Goal: Task Accomplishment & Management: Use online tool/utility

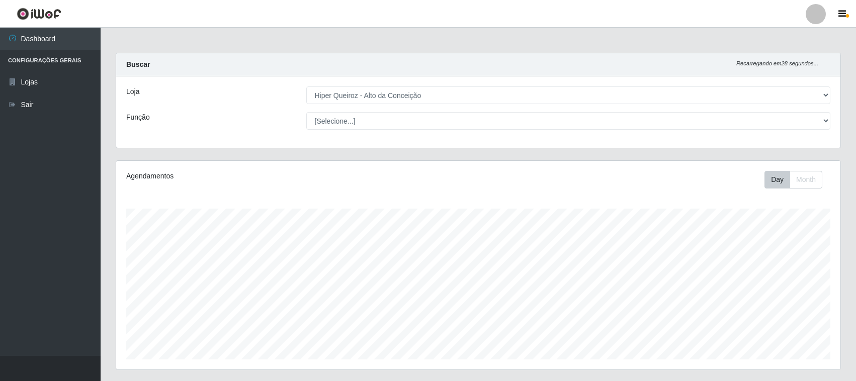
select select "515"
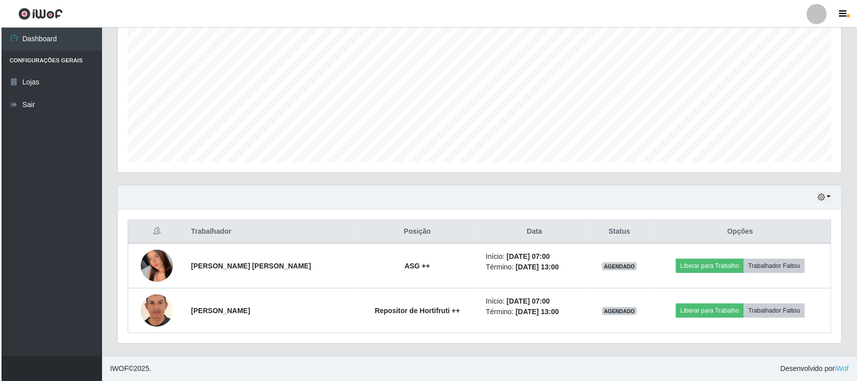
scroll to position [209, 724]
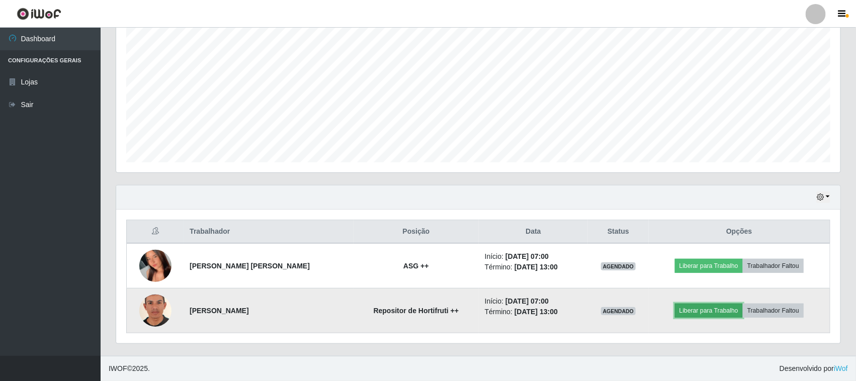
click at [707, 315] on button "Liberar para Trabalho" at bounding box center [709, 311] width 68 height 14
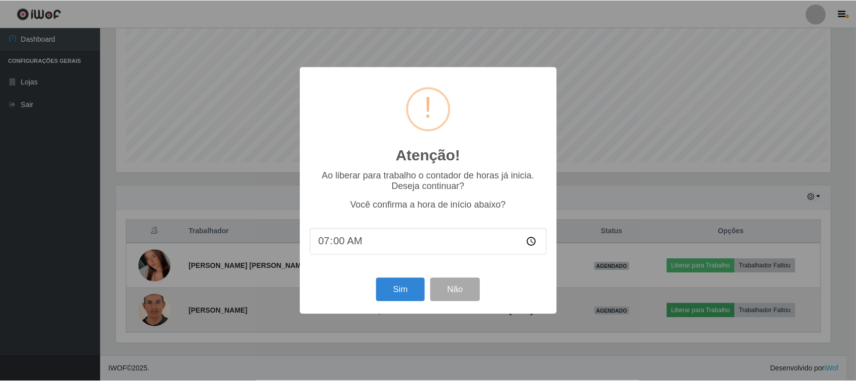
scroll to position [209, 717]
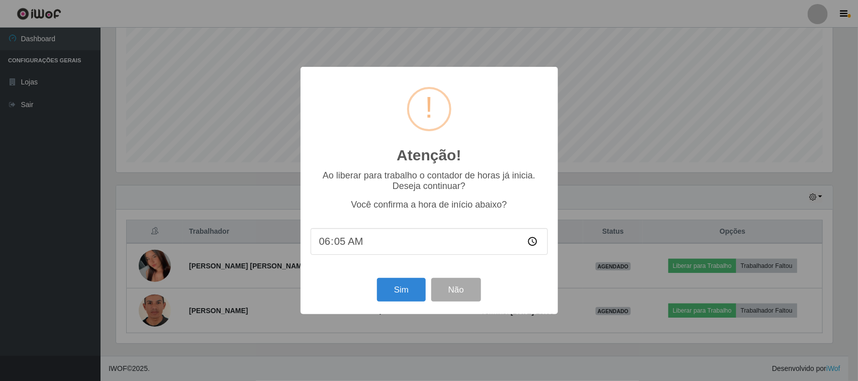
type input "06:59"
click at [395, 283] on button "Sim" at bounding box center [401, 290] width 49 height 24
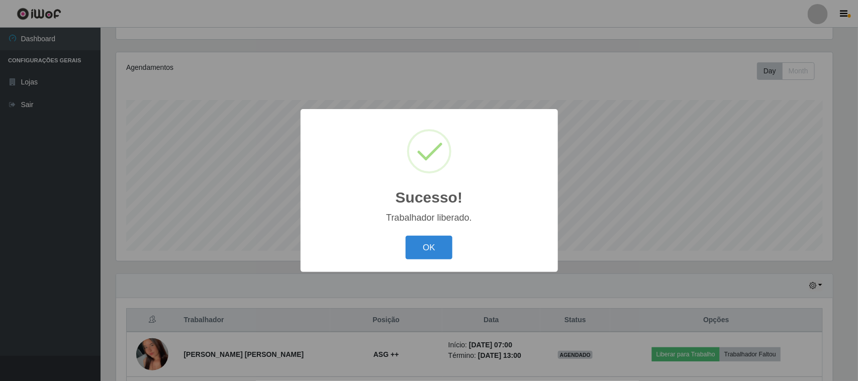
click at [406, 236] on button "OK" at bounding box center [429, 248] width 47 height 24
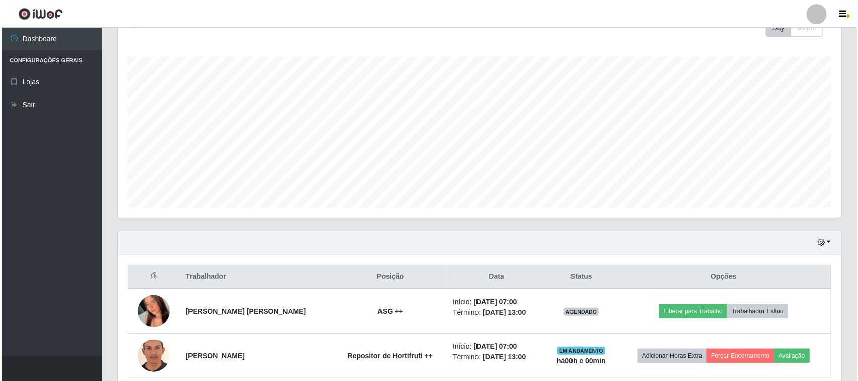
scroll to position [198, 0]
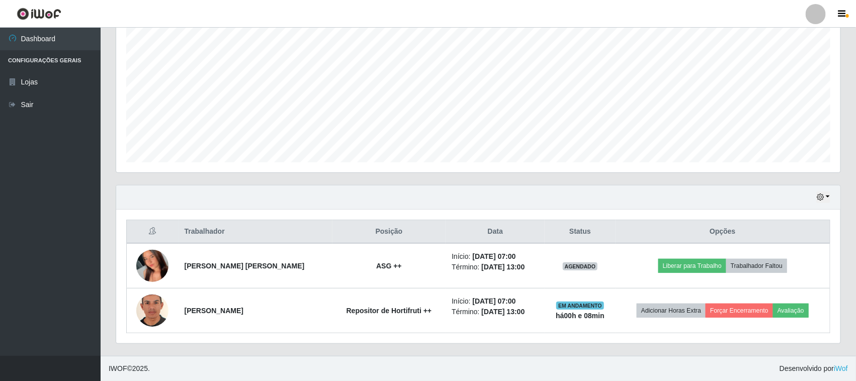
click at [614, 27] on header "Perfil Alterar Senha Sair" at bounding box center [428, 14] width 856 height 28
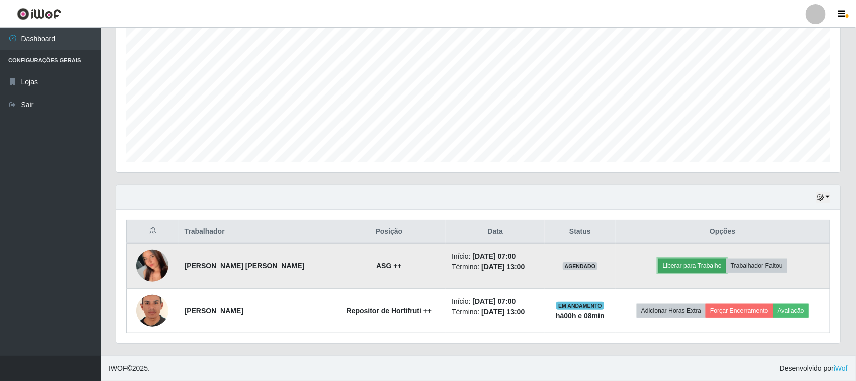
click at [707, 269] on button "Liberar para Trabalho" at bounding box center [692, 266] width 68 height 14
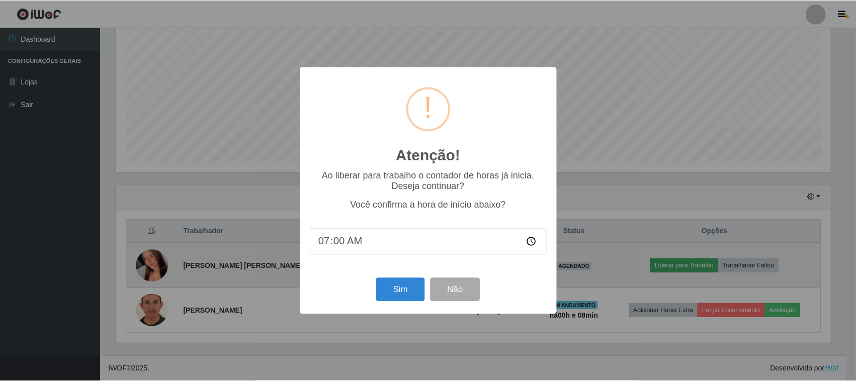
scroll to position [209, 717]
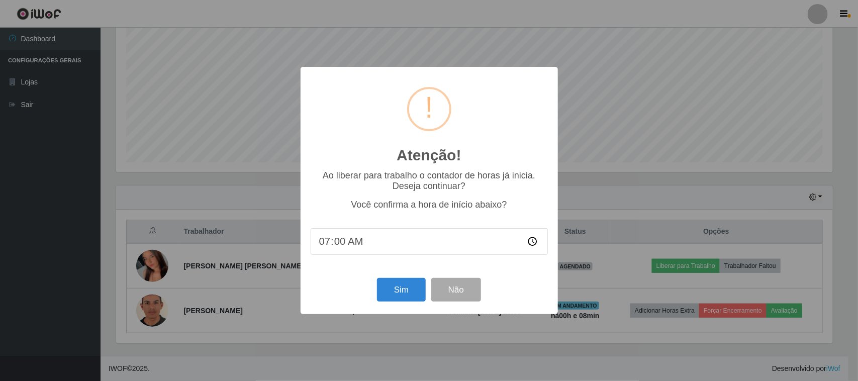
type input "07:07"
click at [391, 297] on button "Sim" at bounding box center [401, 290] width 49 height 24
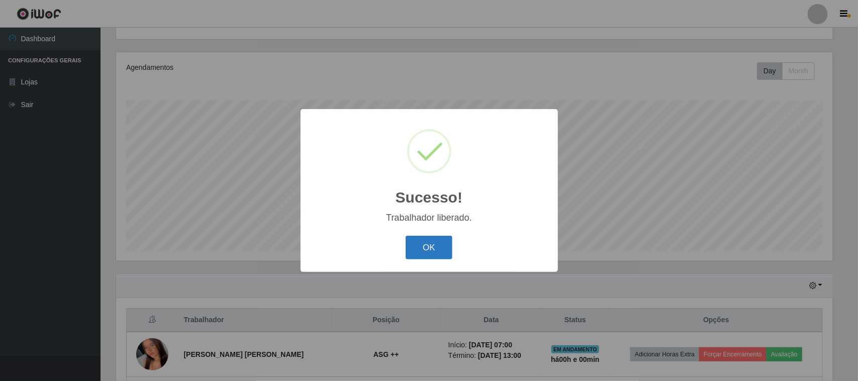
click at [421, 254] on button "OK" at bounding box center [429, 248] width 47 height 24
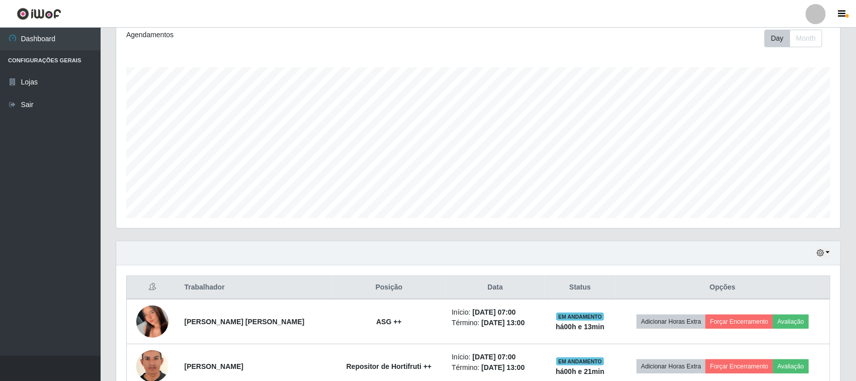
scroll to position [0, 0]
